Goal: Obtain resource: Obtain resource

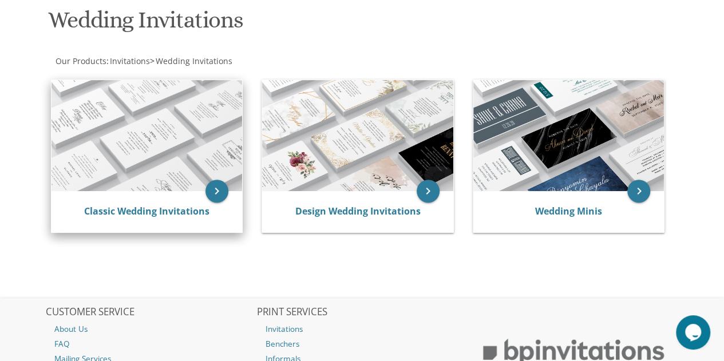
click at [199, 151] on img at bounding box center [147, 136] width 191 height 112
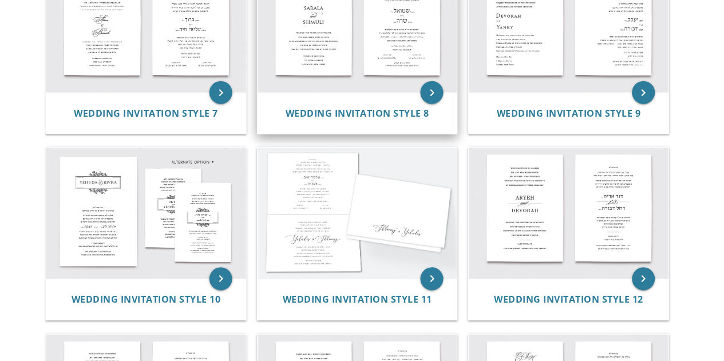
scroll to position [673, 0]
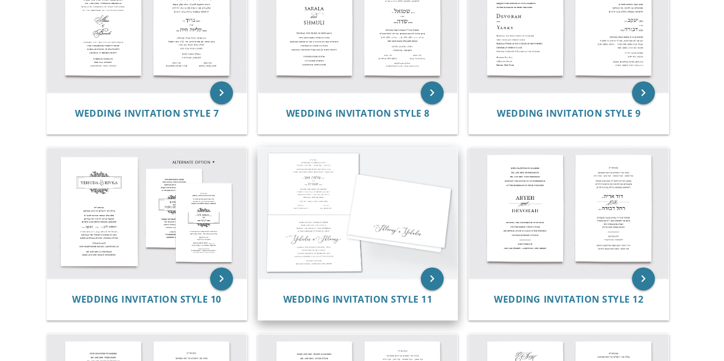
click at [368, 201] on img at bounding box center [358, 213] width 200 height 131
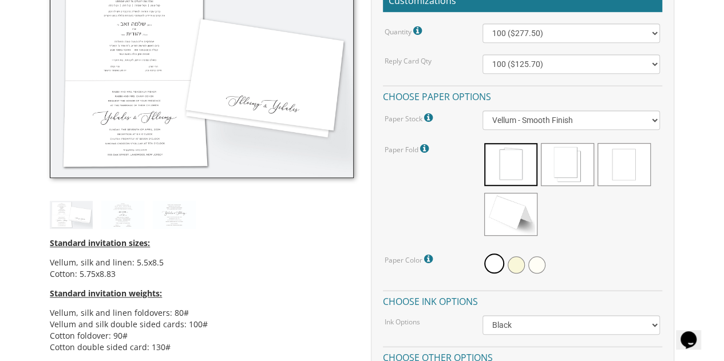
scroll to position [364, 0]
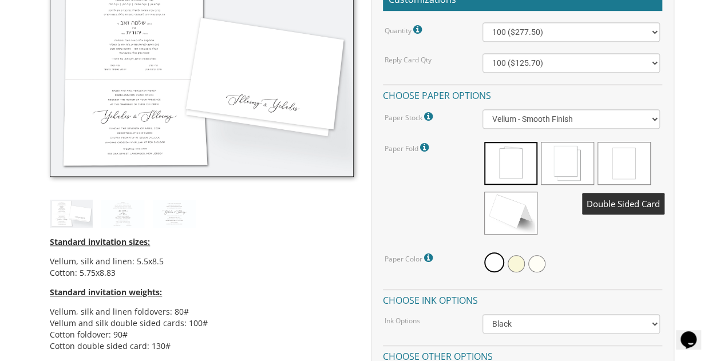
click at [618, 168] on span at bounding box center [624, 163] width 53 height 43
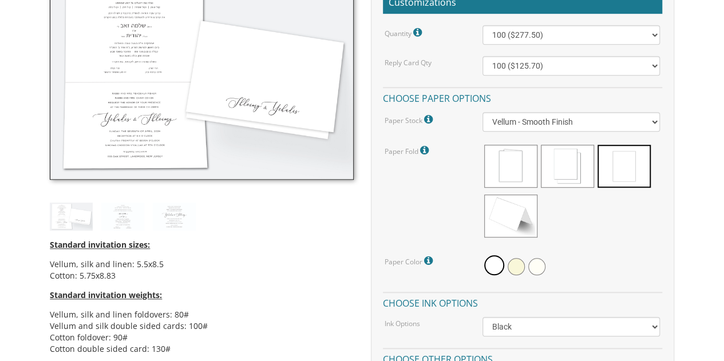
scroll to position [364, 0]
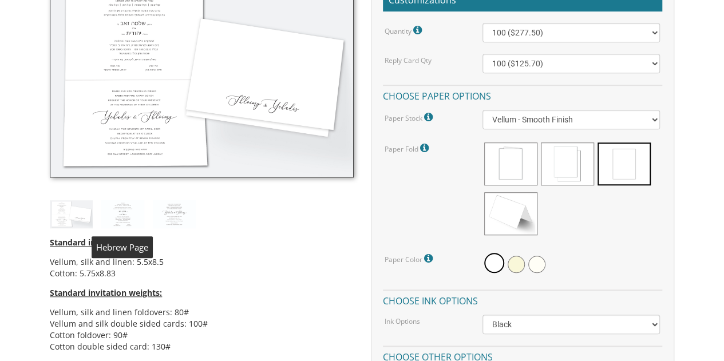
click at [125, 216] on img at bounding box center [122, 214] width 43 height 28
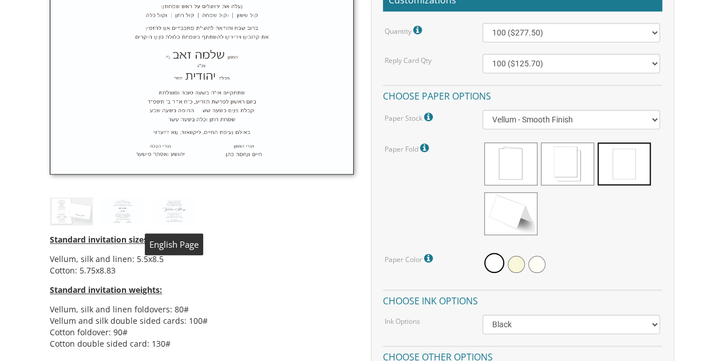
scroll to position [258, 0]
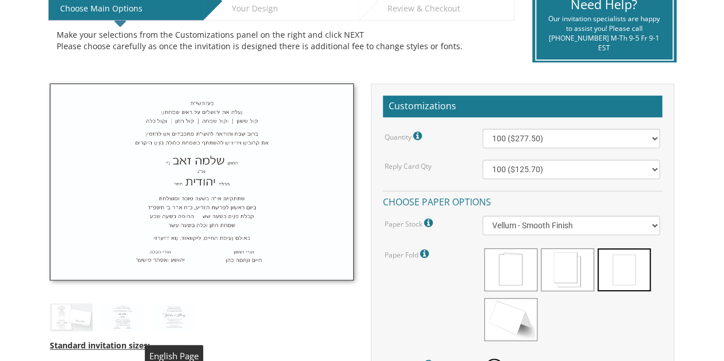
click at [170, 310] on img at bounding box center [174, 317] width 43 height 28
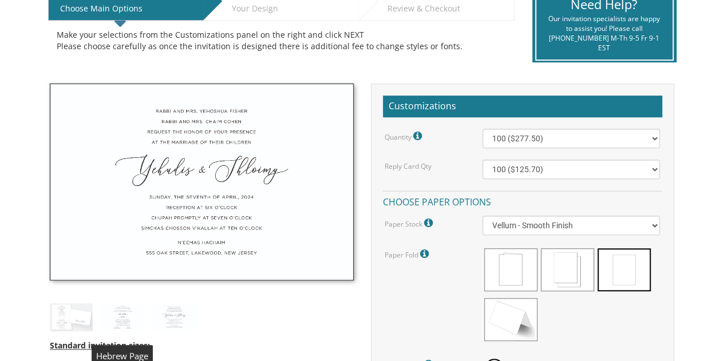
click at [133, 318] on img at bounding box center [122, 317] width 43 height 28
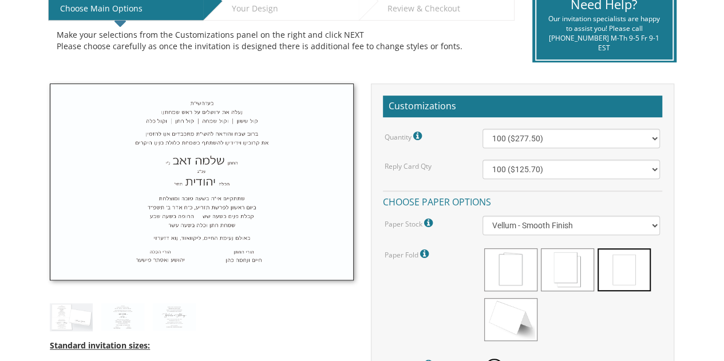
click at [85, 315] on img at bounding box center [71, 317] width 43 height 28
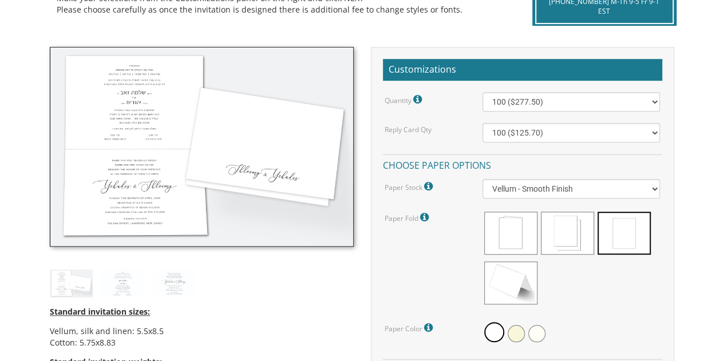
scroll to position [293, 0]
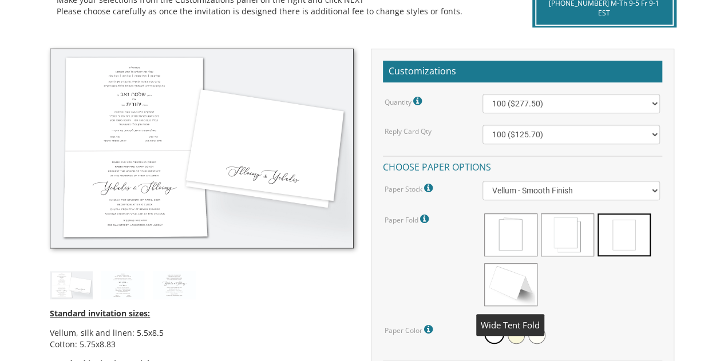
click at [496, 289] on span at bounding box center [510, 284] width 53 height 43
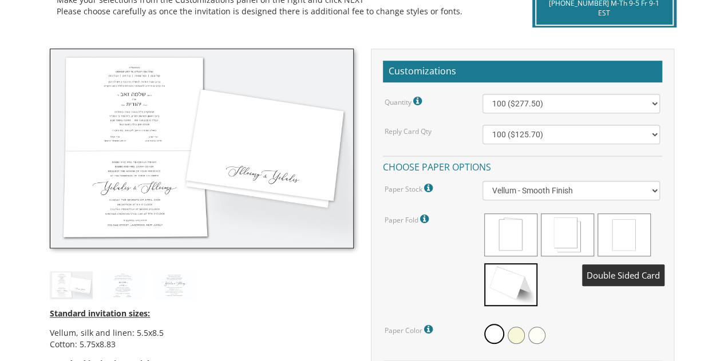
click at [646, 235] on span at bounding box center [624, 235] width 53 height 43
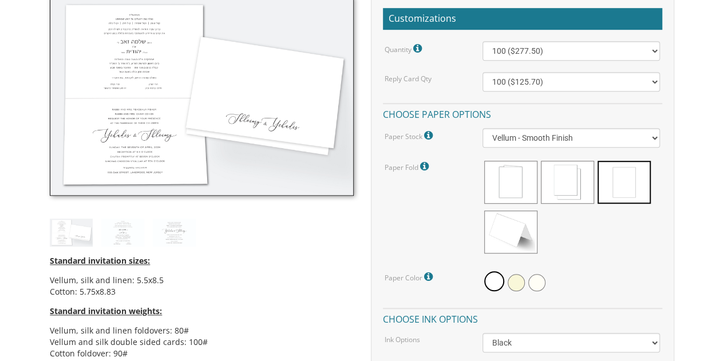
scroll to position [343, 0]
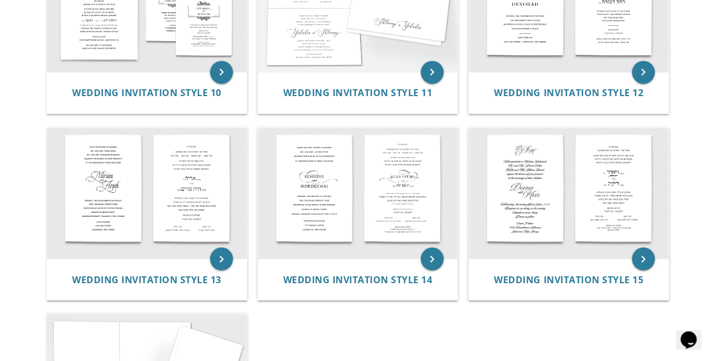
scroll to position [880, 0]
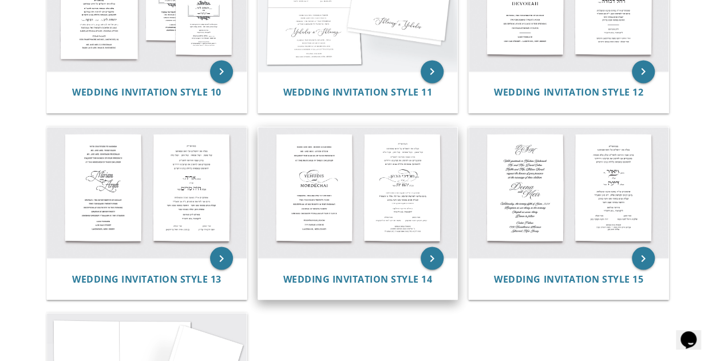
click at [331, 155] on img at bounding box center [358, 192] width 200 height 131
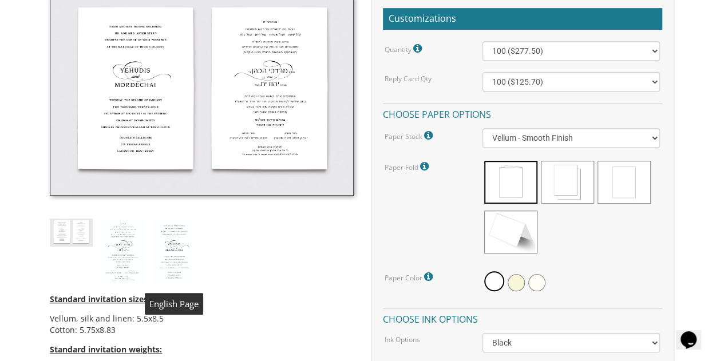
scroll to position [345, 0]
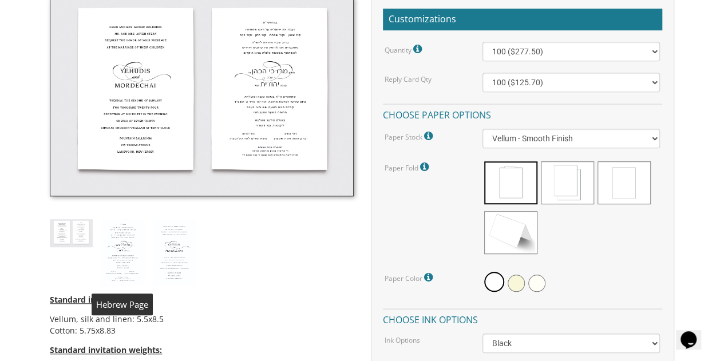
click at [133, 244] on img at bounding box center [122, 252] width 43 height 66
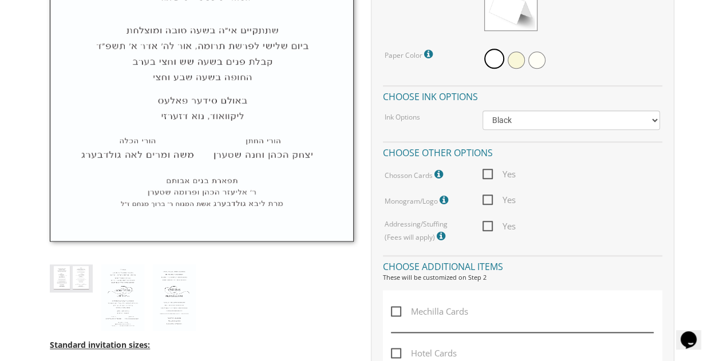
scroll to position [575, 0]
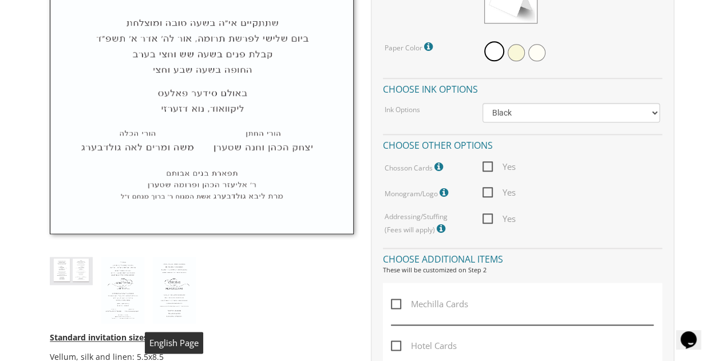
click at [179, 294] on img at bounding box center [174, 290] width 43 height 66
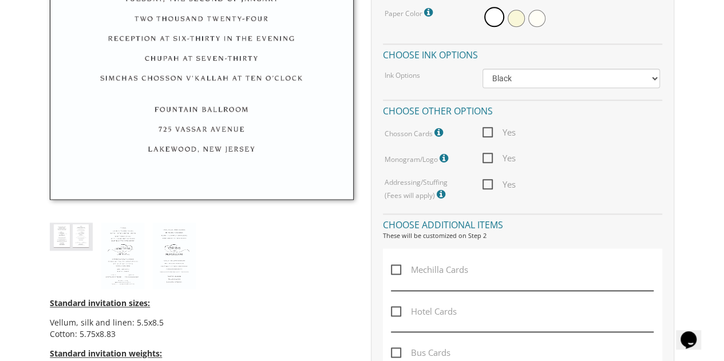
scroll to position [611, 0]
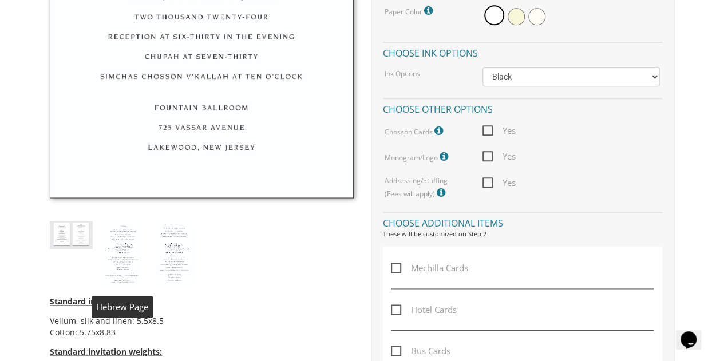
click at [127, 245] on img at bounding box center [122, 254] width 43 height 66
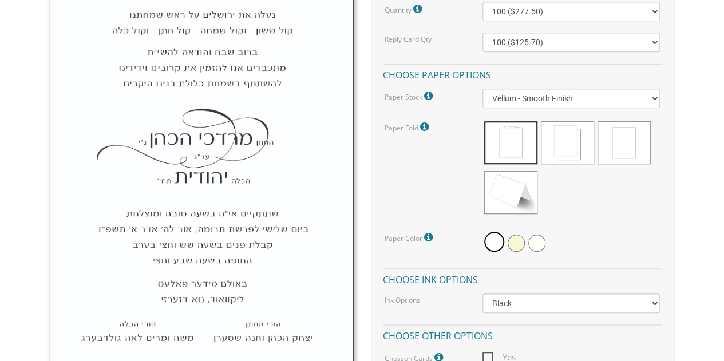
scroll to position [382, 0]
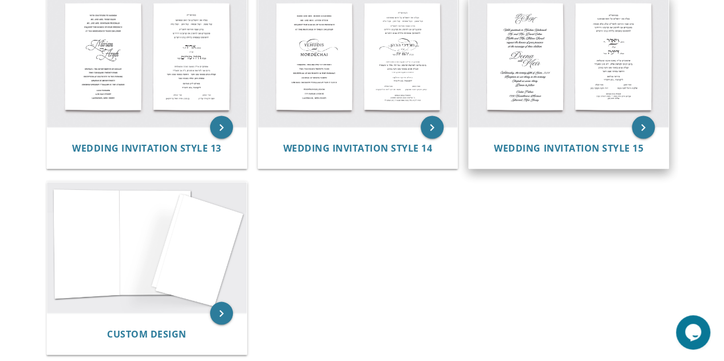
click at [577, 77] on img at bounding box center [569, 61] width 200 height 131
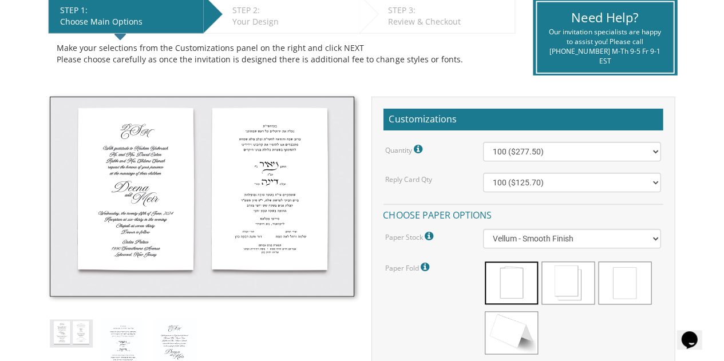
scroll to position [245, 0]
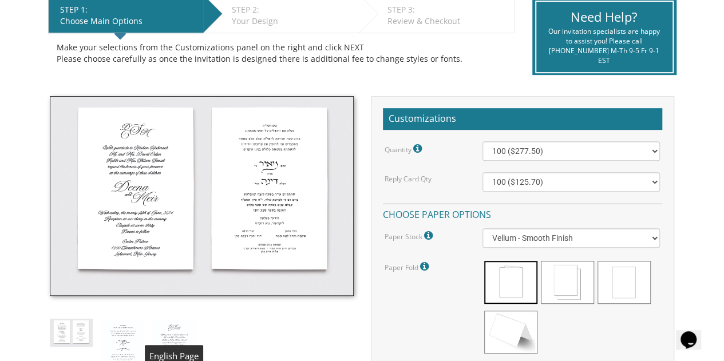
click at [168, 327] on img at bounding box center [174, 352] width 43 height 66
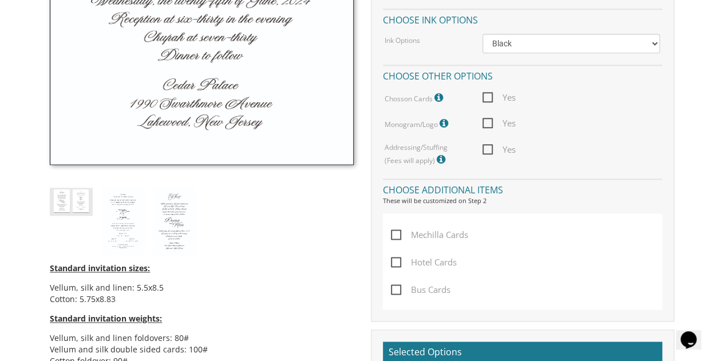
scroll to position [646, 0]
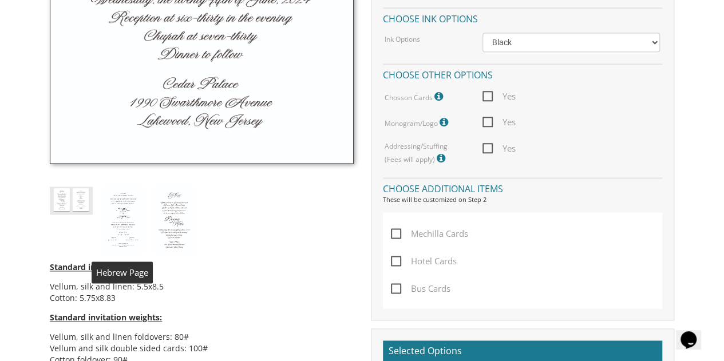
click at [118, 227] on img at bounding box center [122, 220] width 43 height 66
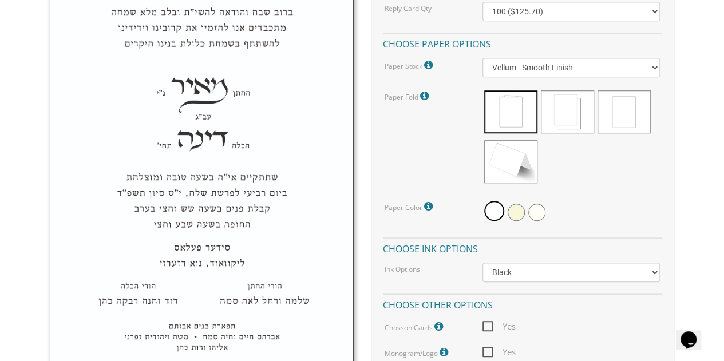
scroll to position [414, 0]
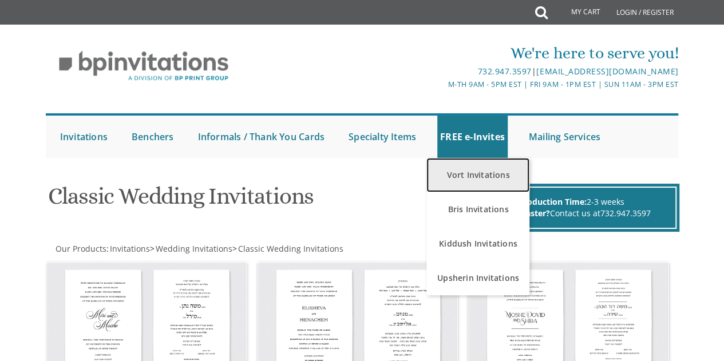
click at [498, 171] on link "Vort Invitations" at bounding box center [477, 175] width 103 height 34
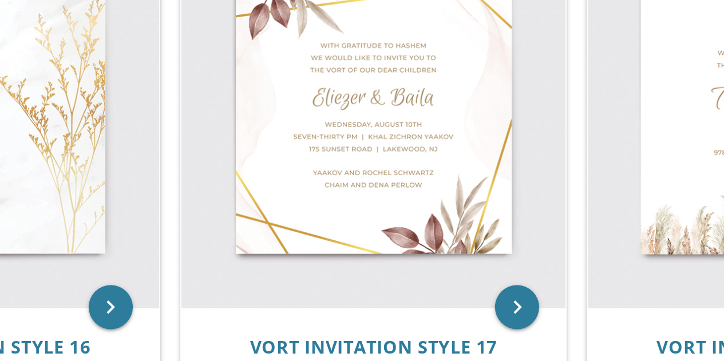
scroll to position [1530, 0]
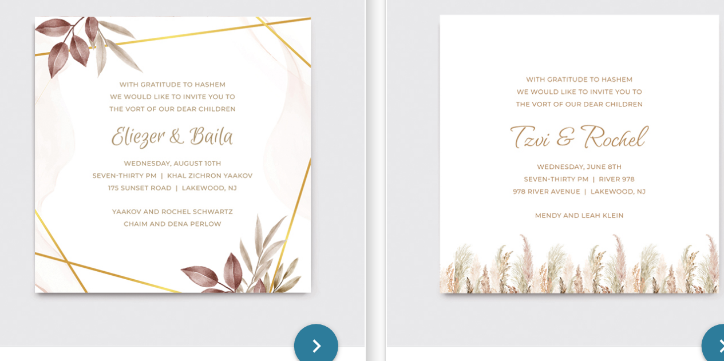
click at [421, 123] on img at bounding box center [358, 106] width 200 height 200
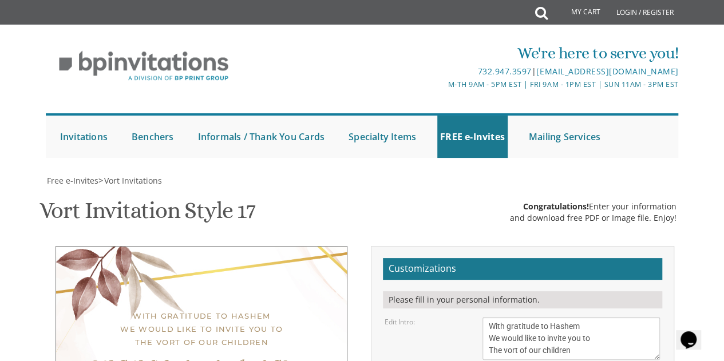
scroll to position [262, 0]
type textarea "E"
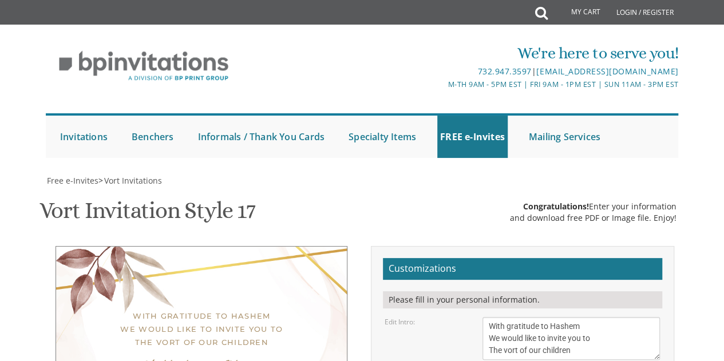
type textarea "Asher & Shira"
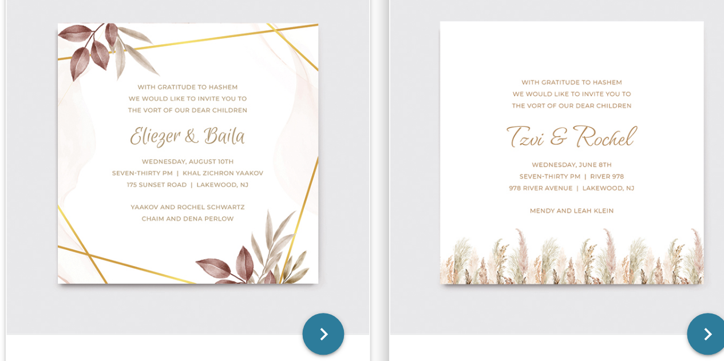
scroll to position [1487, 0]
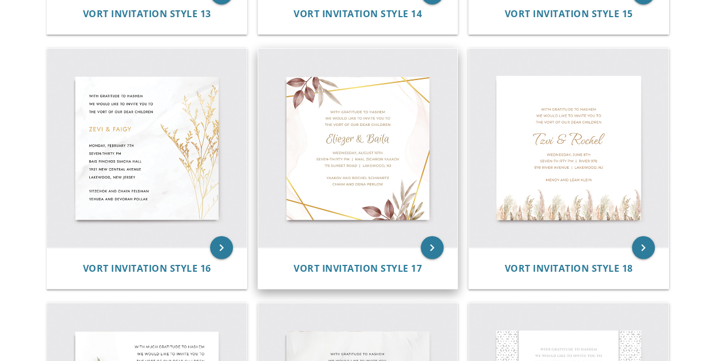
click at [340, 148] on img at bounding box center [358, 149] width 200 height 200
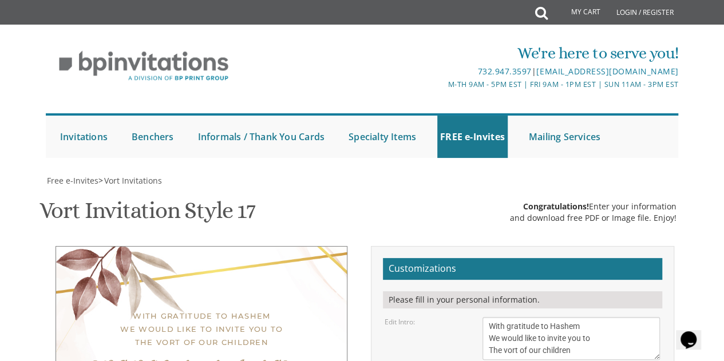
scroll to position [154, 0]
click at [505, 317] on textarea "With gratitude to Hashem We would like to invite you to The vort of our children" at bounding box center [572, 338] width 178 height 43
type textarea "With immense gratitude to Hashem We would like to invite you to The vort of our…"
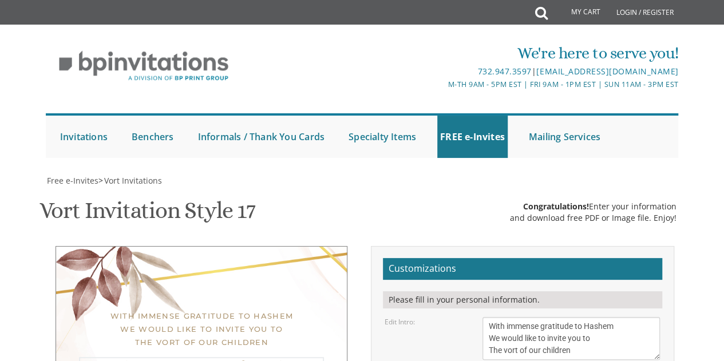
type textarea "E"
type textarea "S"
type textarea "A"
type textarea "[PERSON_NAME] & [PERSON_NAME]"
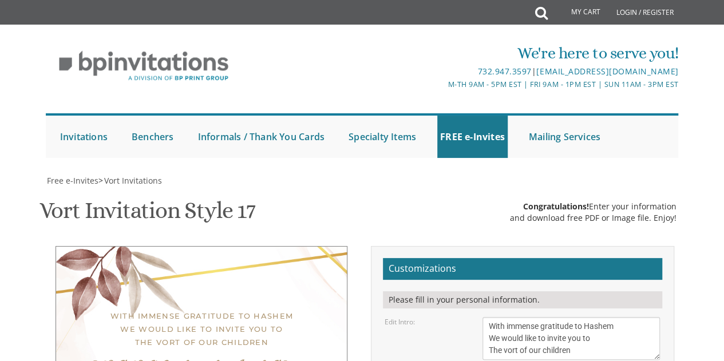
scroll to position [254, 0]
drag, startPoint x: 593, startPoint y: 254, endPoint x: 452, endPoint y: 231, distance: 142.8
type textarea "[PERSON_NAME] and [PERSON_NAME] and [PERSON_NAME]"
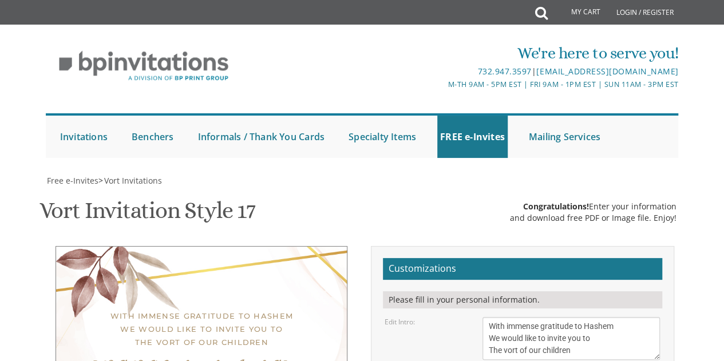
type textarea "[DATE] Seven-Thirty pm | At our home [STREET_ADDRESS]"
